Goal: Obtain resource: Obtain resource

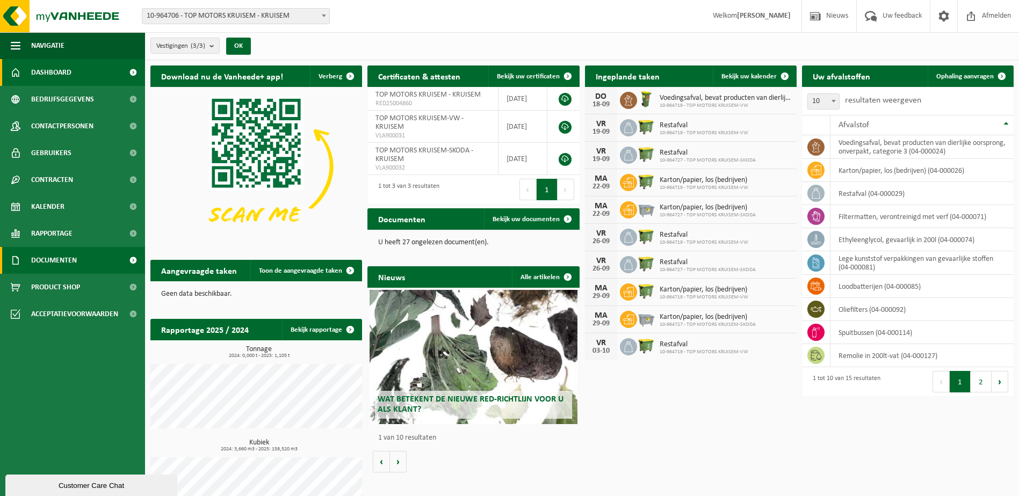
click at [103, 261] on link "Documenten" at bounding box center [72, 260] width 145 height 27
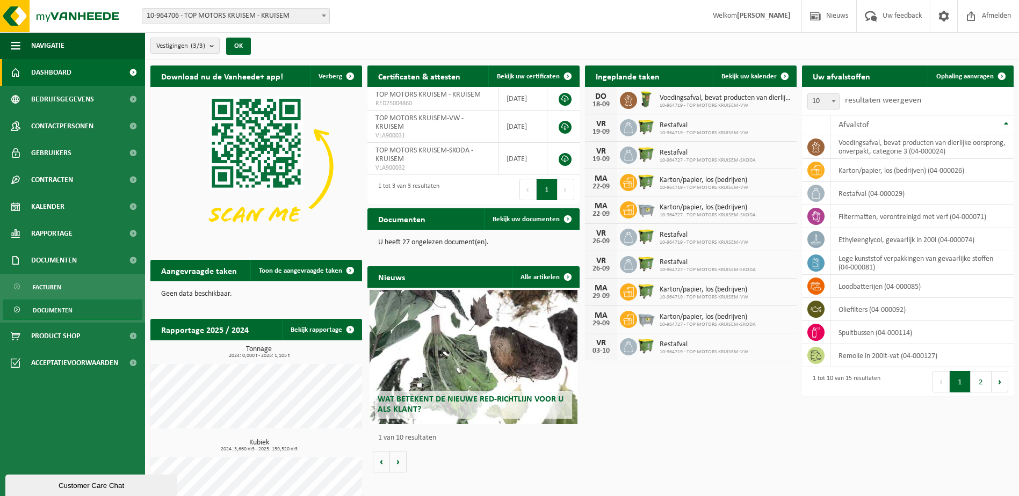
click at [96, 311] on link "Documenten" at bounding box center [73, 310] width 140 height 20
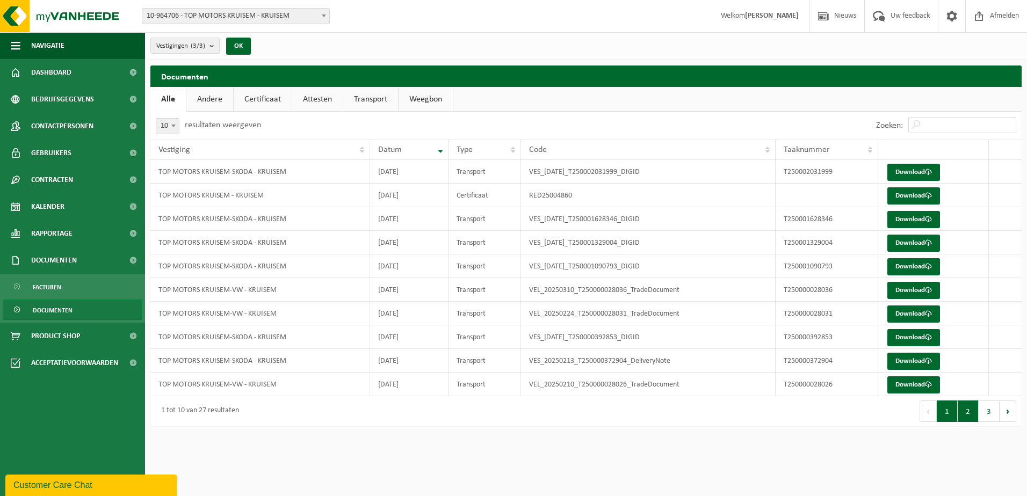
click at [963, 415] on button "2" at bounding box center [967, 411] width 21 height 21
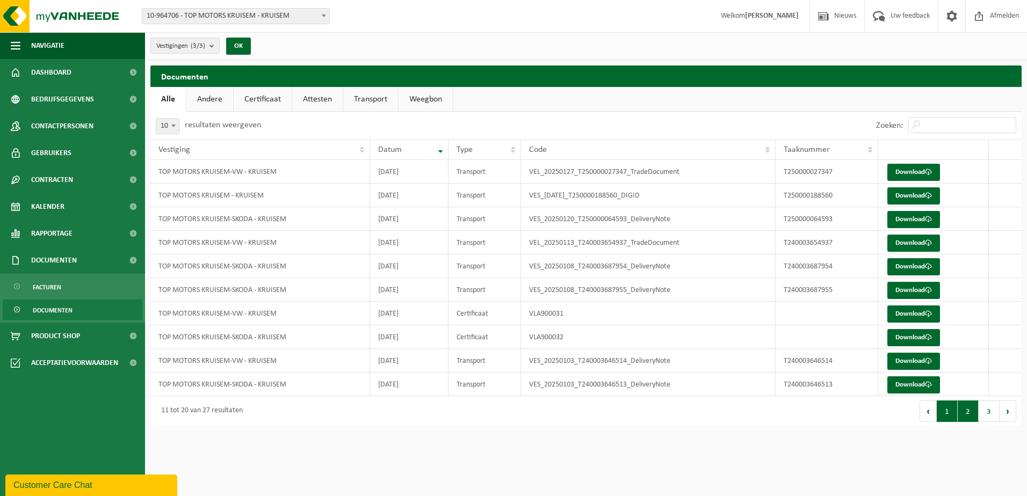
click at [951, 416] on button "1" at bounding box center [947, 411] width 21 height 21
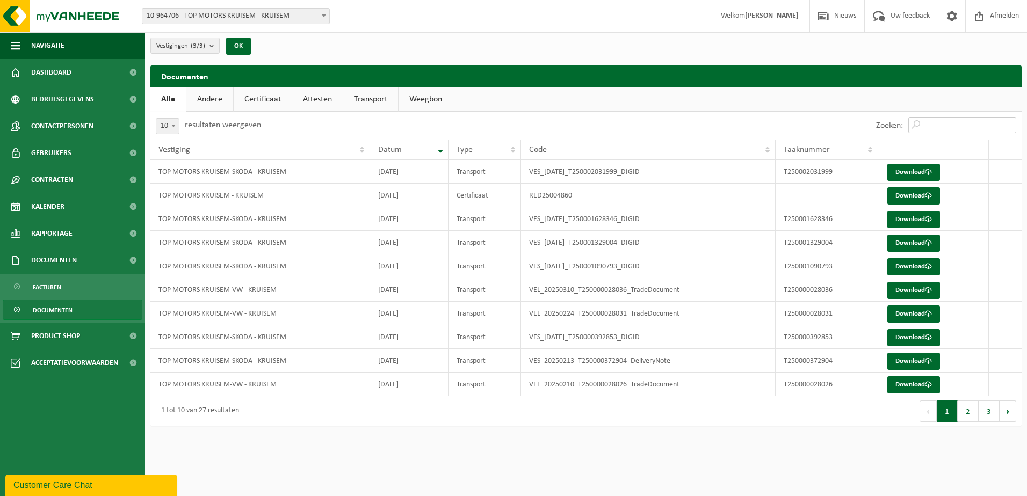
click at [983, 130] on input "Zoeken:" at bounding box center [962, 125] width 108 height 16
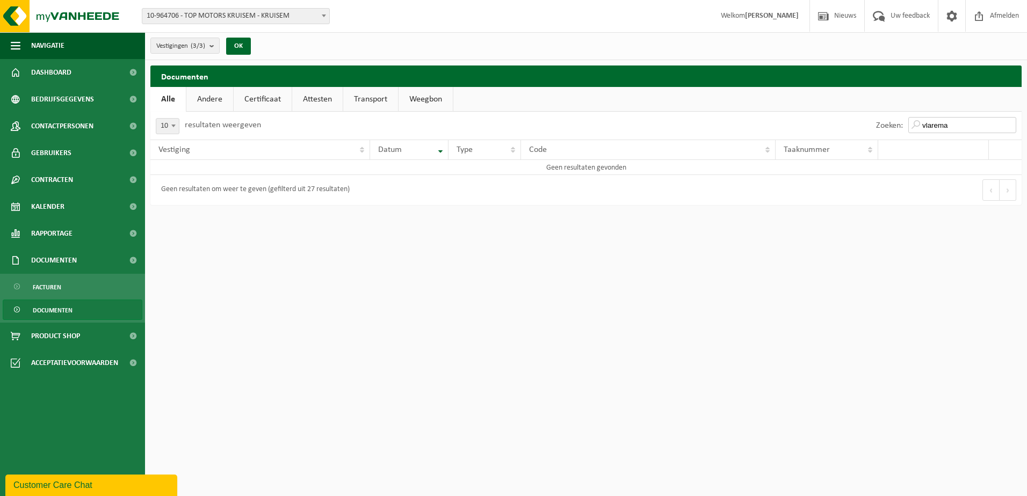
type input "vlarema"
drag, startPoint x: 233, startPoint y: 93, endPoint x: 241, endPoint y: 93, distance: 8.1
click at [233, 93] on ul "Alle Andere Certificaat Attesten Transport Weegbon" at bounding box center [585, 99] width 871 height 25
click at [250, 97] on link "Certificaat" at bounding box center [263, 99] width 58 height 25
